Goal: Task Accomplishment & Management: Use online tool/utility

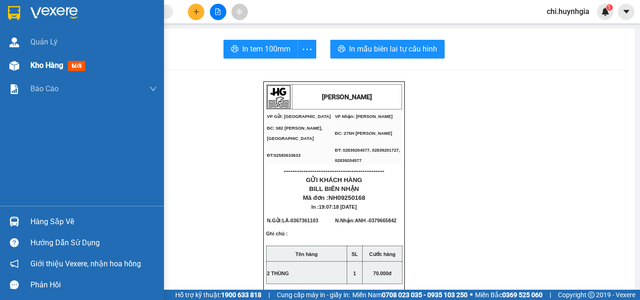
click at [38, 64] on span "Kho hàng" at bounding box center [46, 65] width 33 height 9
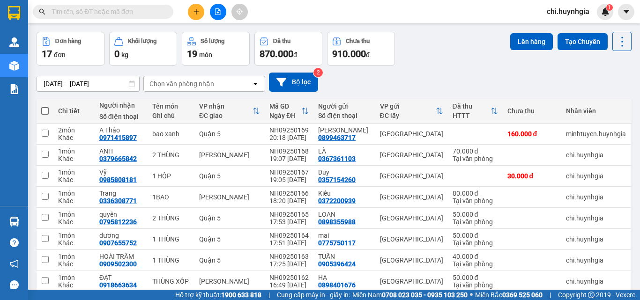
scroll to position [23, 0]
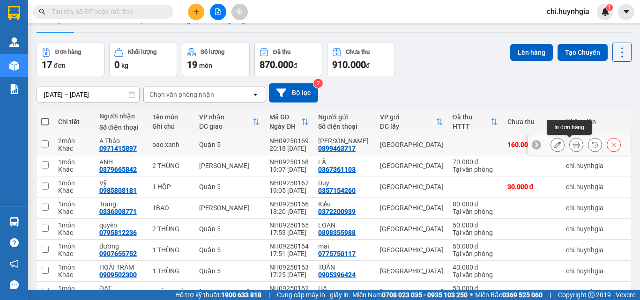
click at [570, 146] on button at bounding box center [576, 145] width 13 height 16
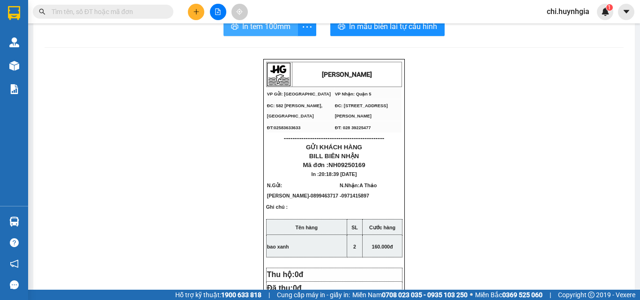
click at [250, 32] on span "In tem 100mm" at bounding box center [266, 27] width 48 height 12
click at [275, 30] on span "In tem 100mm" at bounding box center [266, 27] width 48 height 12
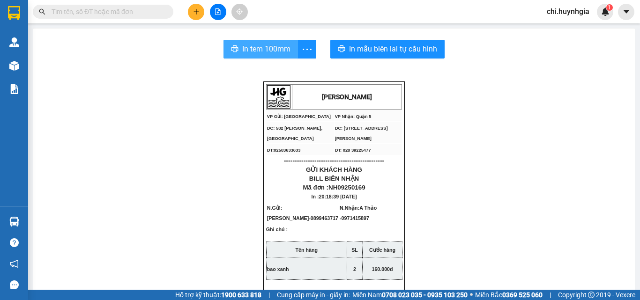
click at [270, 53] on span "In tem 100mm" at bounding box center [266, 49] width 48 height 12
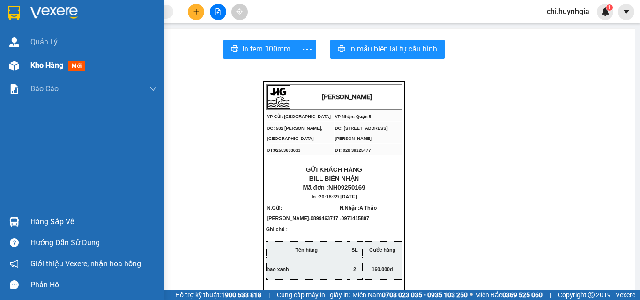
click at [51, 63] on span "Kho hàng" at bounding box center [46, 65] width 33 height 9
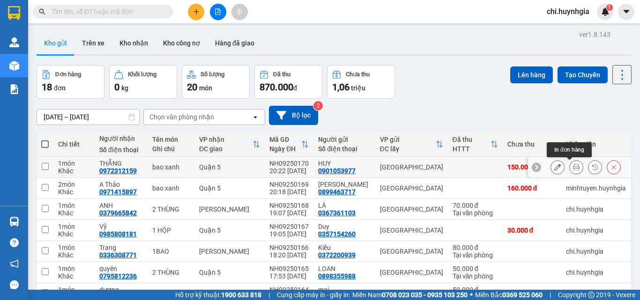
click at [573, 167] on icon at bounding box center [576, 167] width 7 height 7
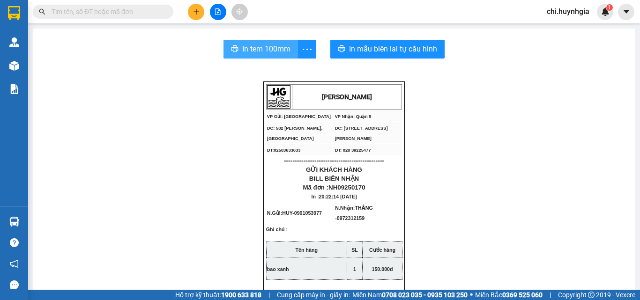
click at [270, 51] on span "In tem 100mm" at bounding box center [266, 49] width 48 height 12
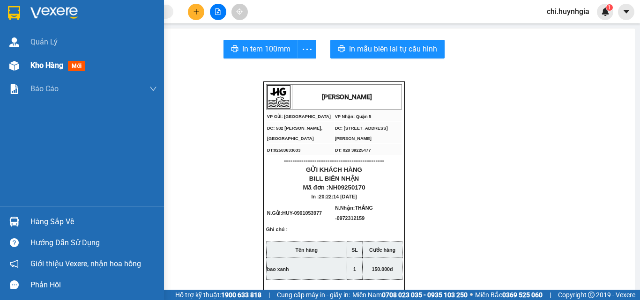
click at [39, 67] on span "Kho hàng" at bounding box center [46, 65] width 33 height 9
